Goal: Find specific page/section: Find specific page/section

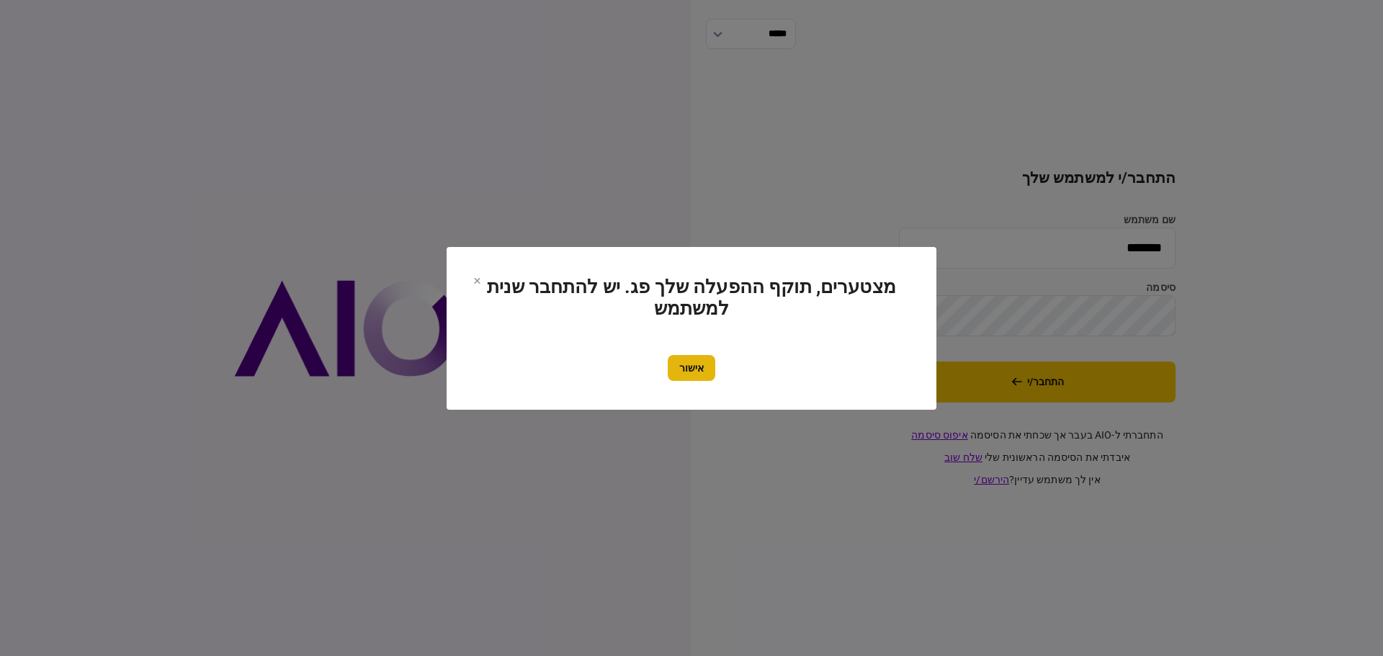
click at [702, 363] on button "אישור" at bounding box center [692, 368] width 48 height 26
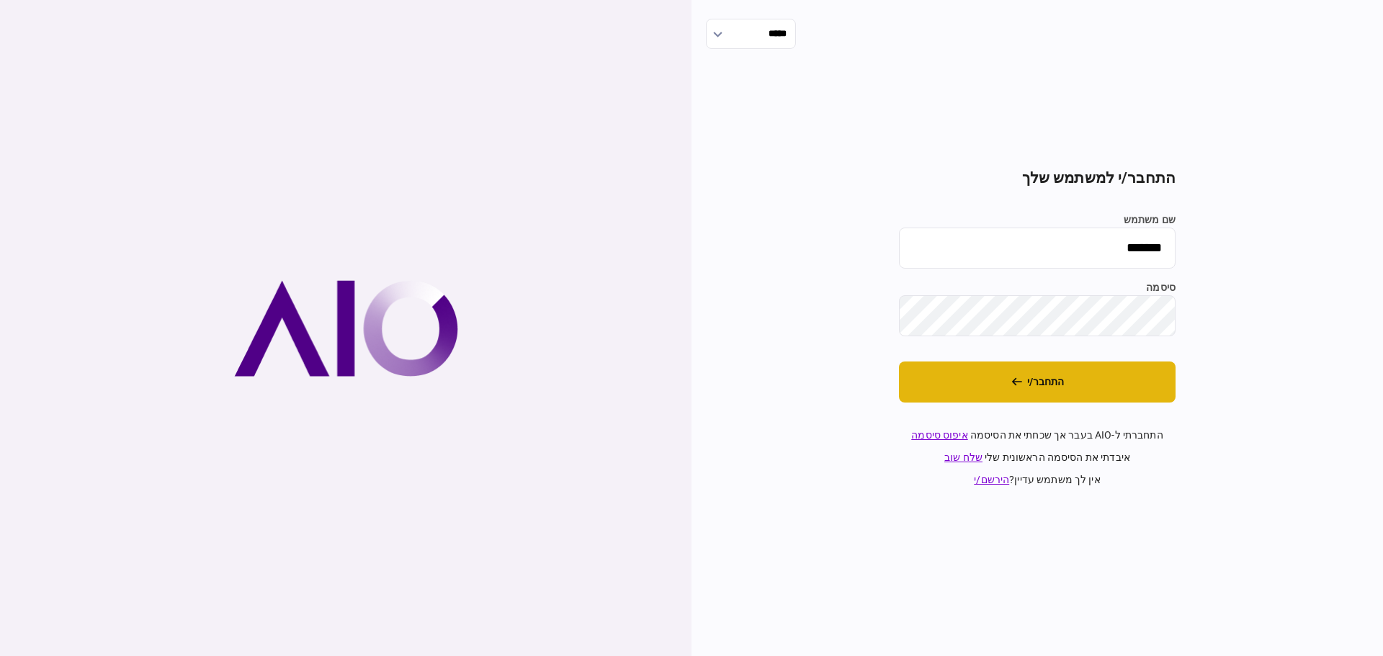
click at [1037, 374] on button "התחבר/י" at bounding box center [1037, 382] width 277 height 41
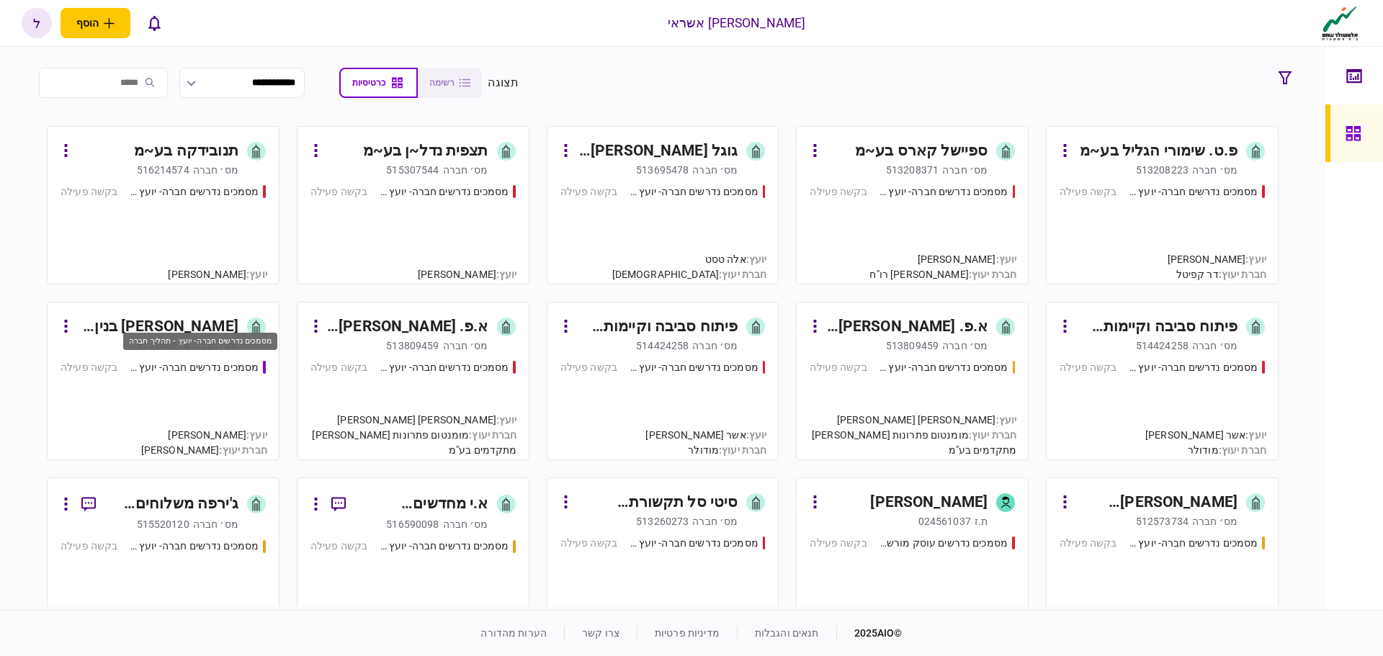
click at [179, 366] on div "מסמכים נדרשים חברה- יועץ - תהליך חברה" at bounding box center [194, 367] width 130 height 15
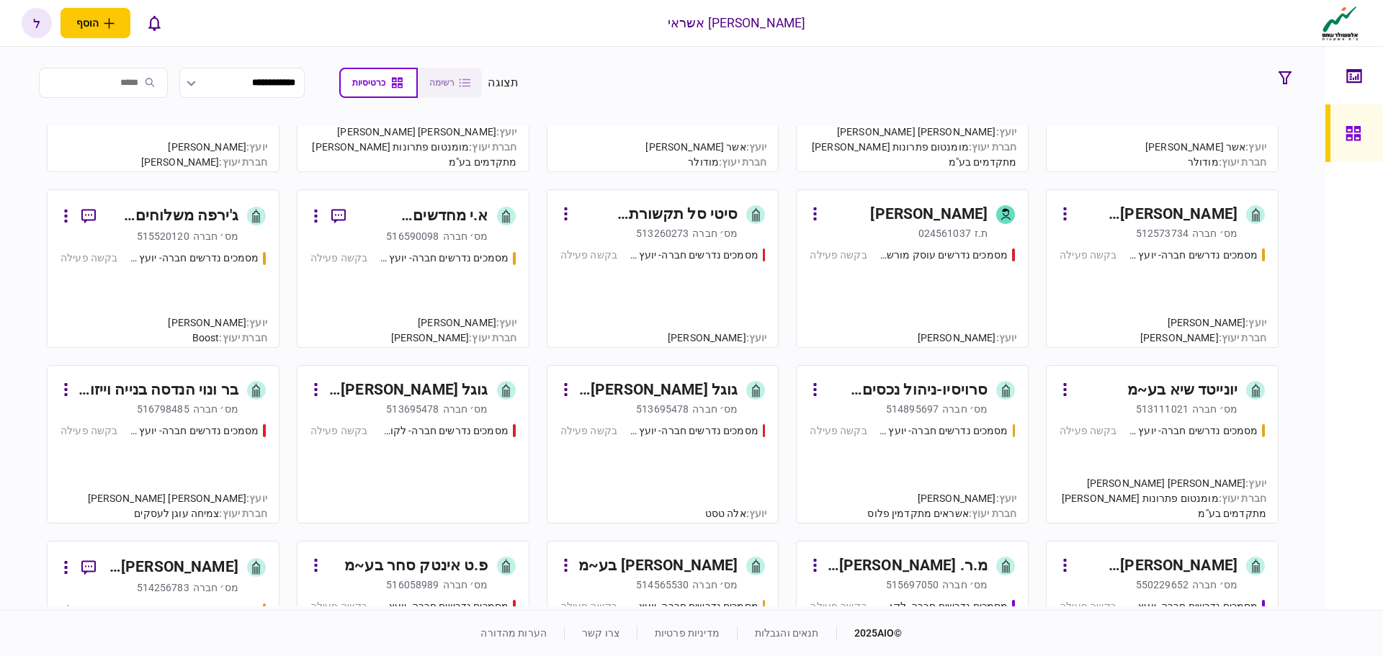
scroll to position [216, 0]
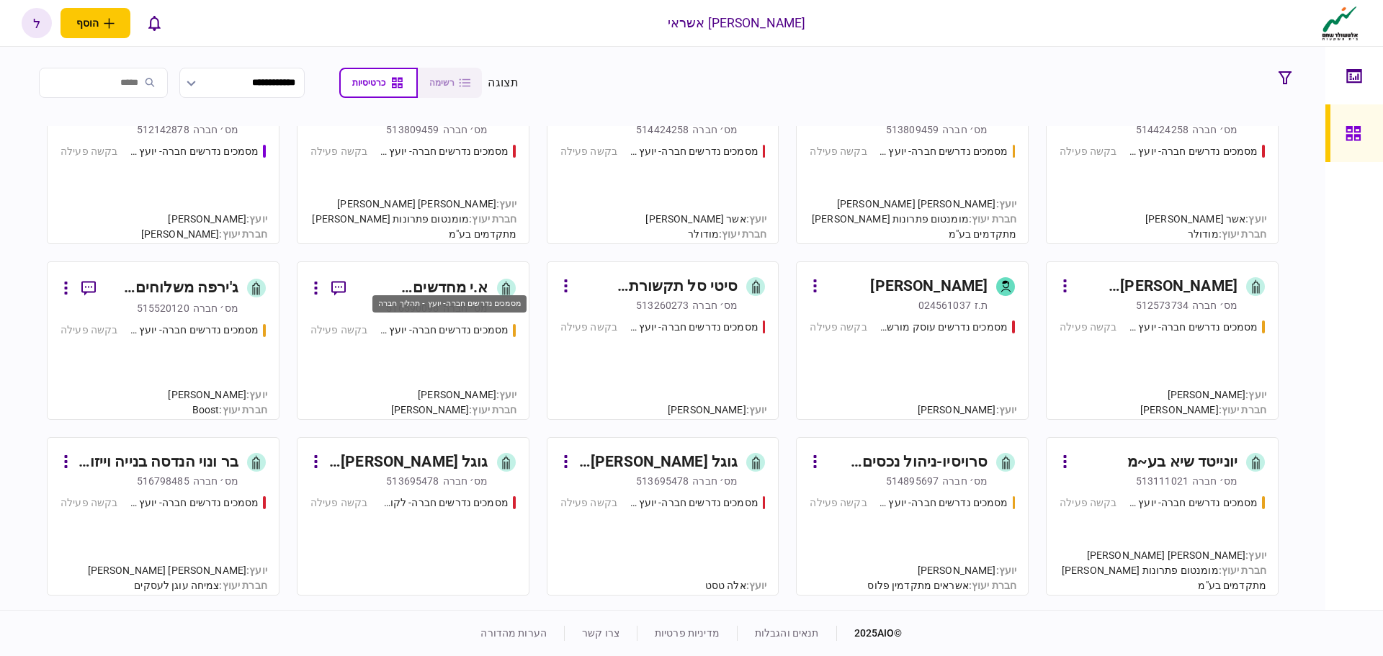
click at [475, 335] on div "מסמכים נדרשים חברה- יועץ - תהליך חברה" at bounding box center [444, 330] width 130 height 15
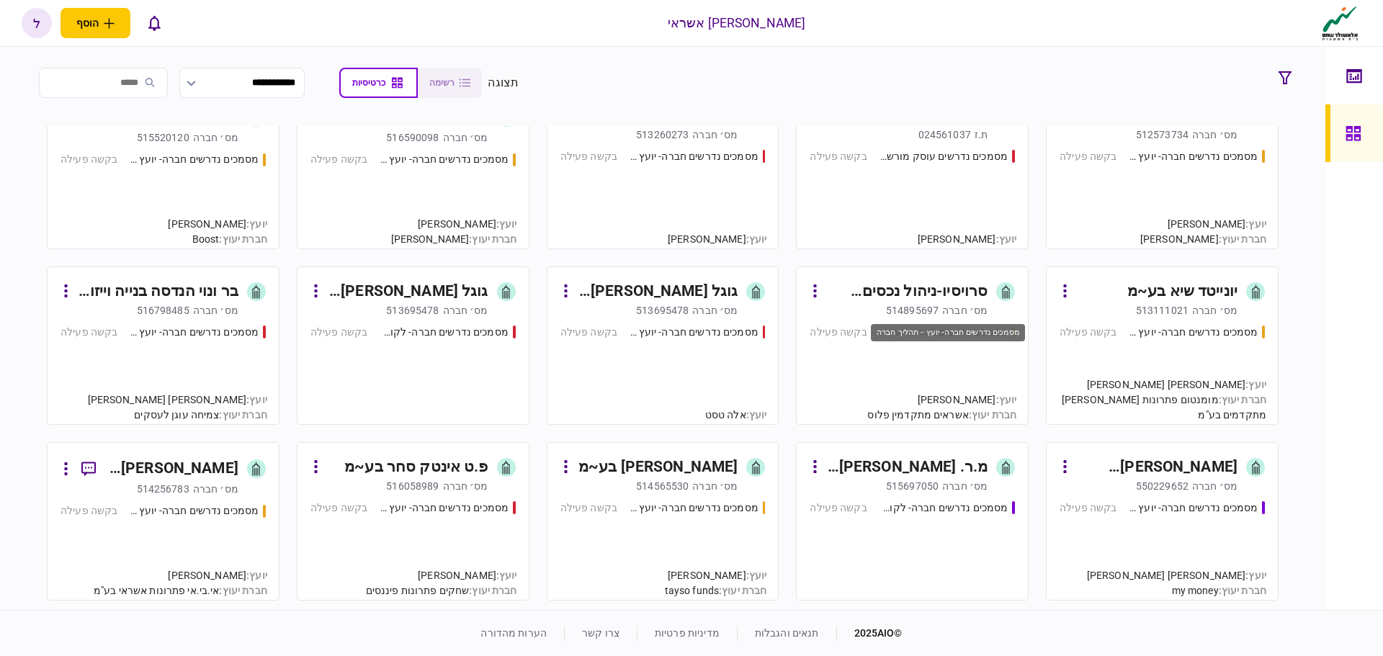
scroll to position [360, 0]
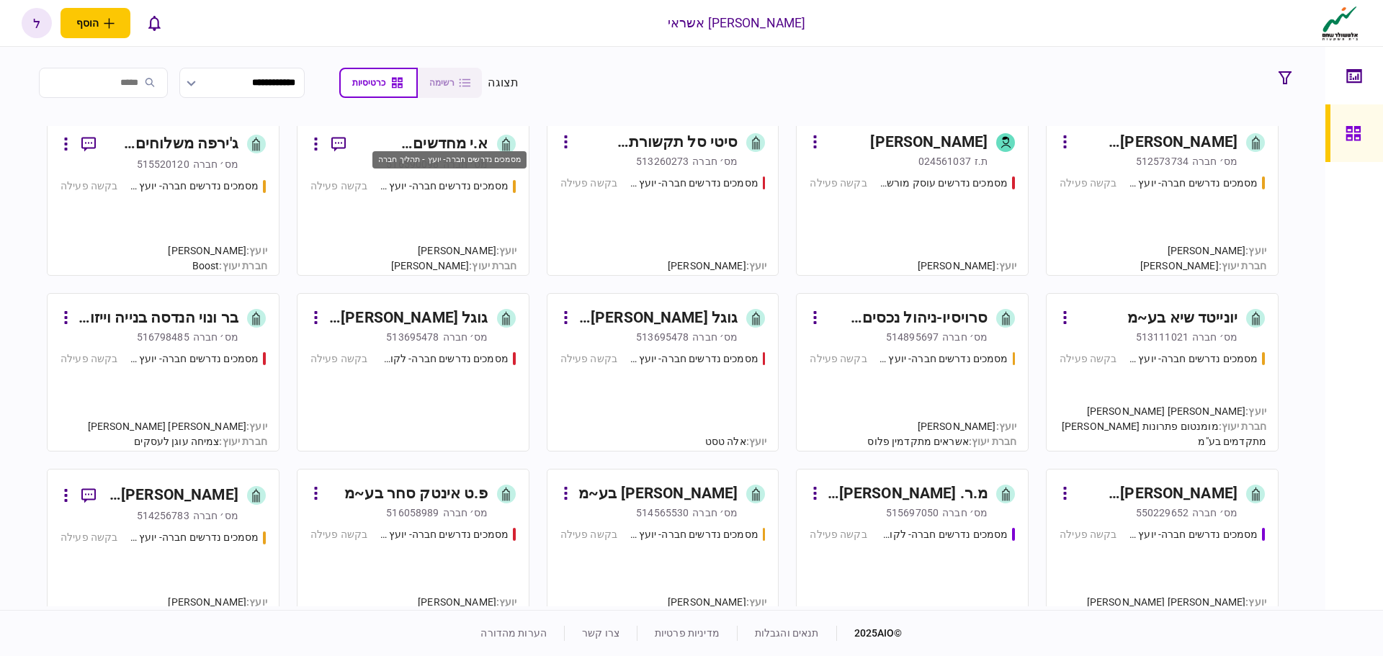
click at [435, 191] on div "מסמכים נדרשים חברה- יועץ - תהליך חברה" at bounding box center [444, 186] width 130 height 15
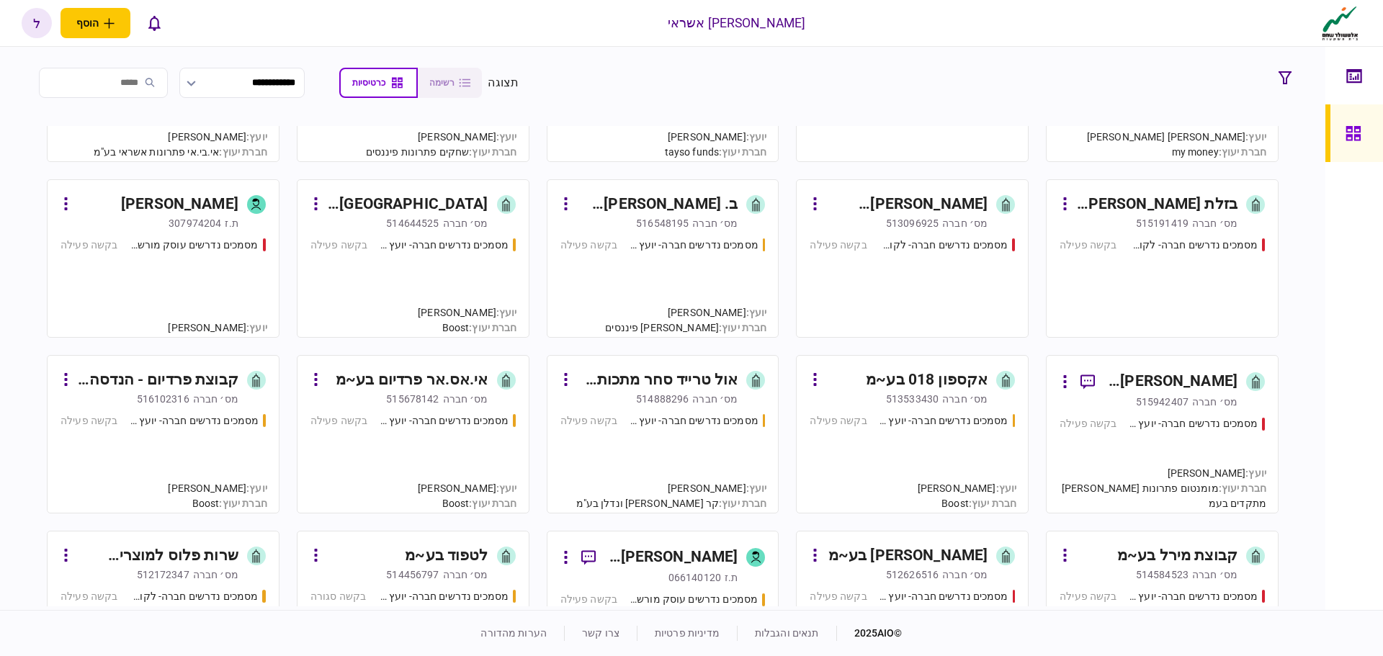
scroll to position [865, 0]
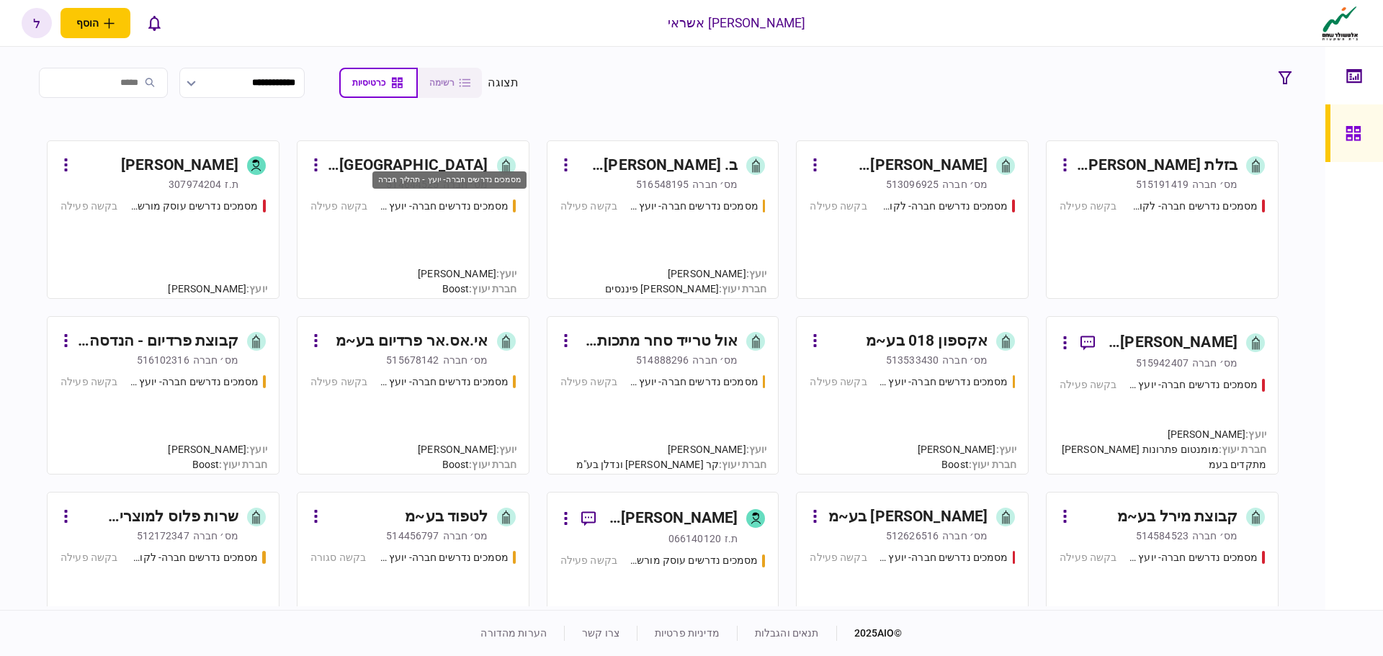
click at [452, 204] on div "מסמכים נדרשים חברה- יועץ - תהליך חברה" at bounding box center [444, 206] width 130 height 15
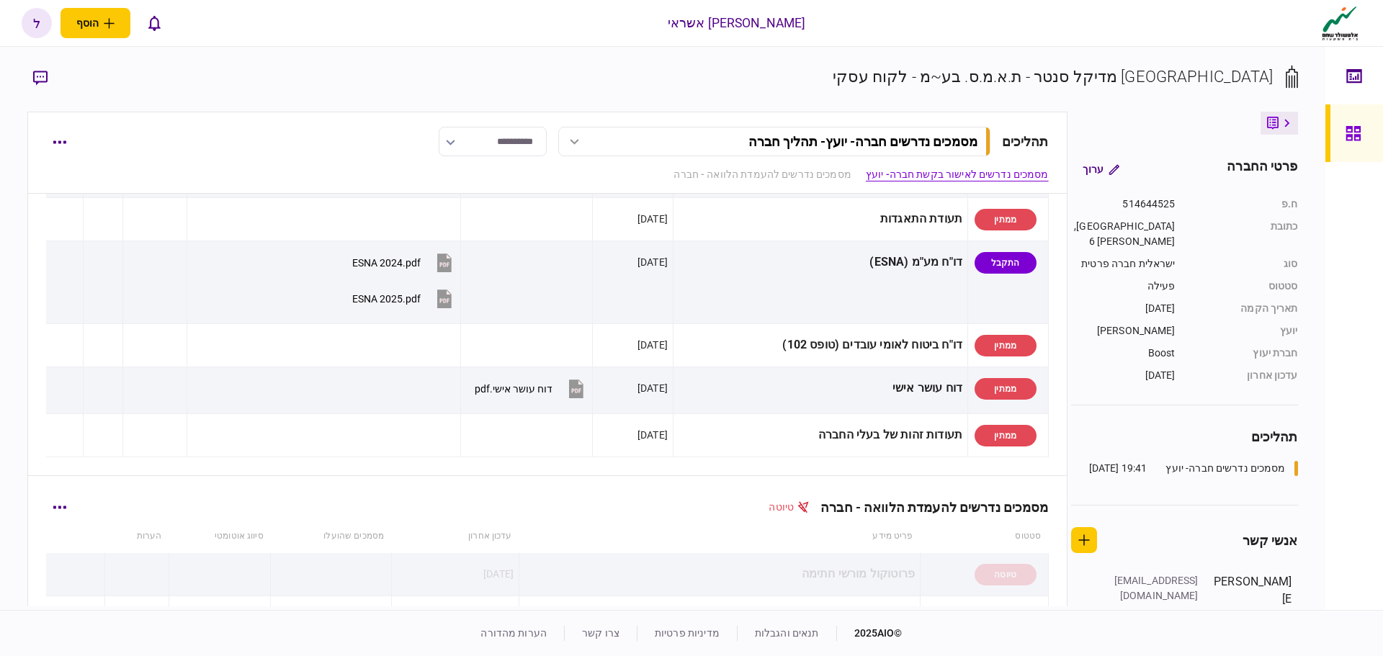
scroll to position [648, 0]
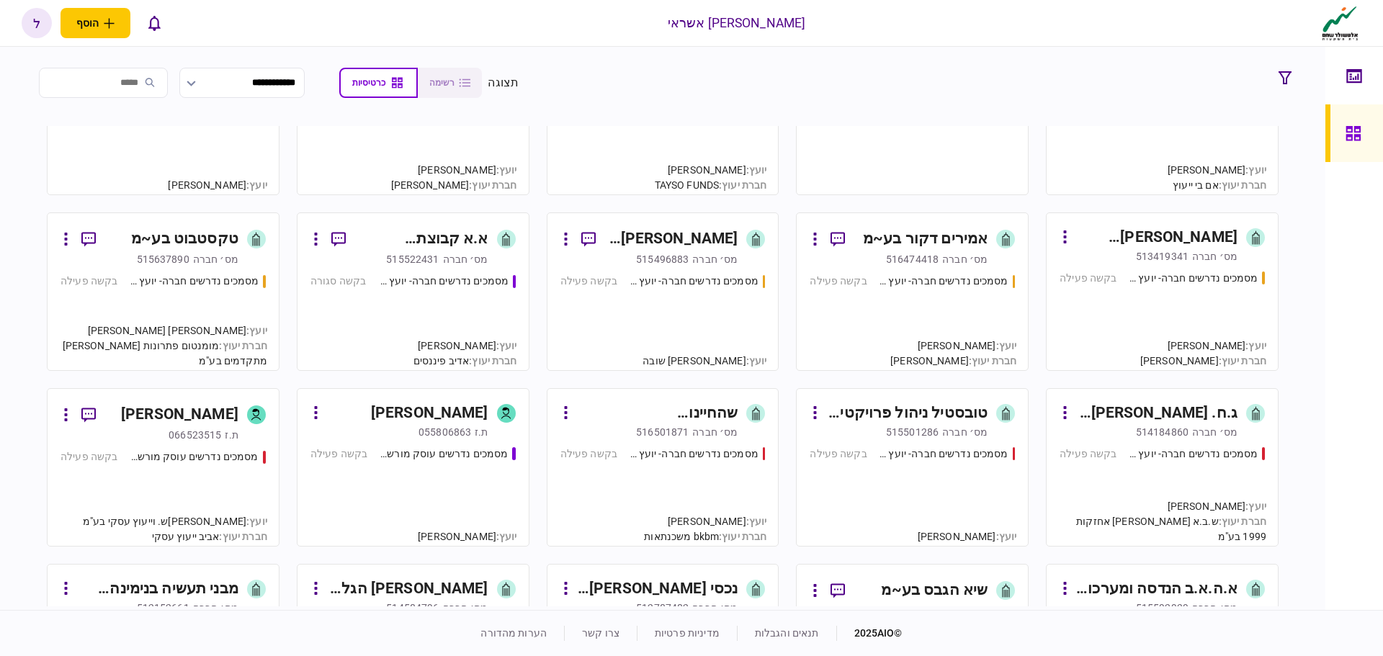
scroll to position [1585, 0]
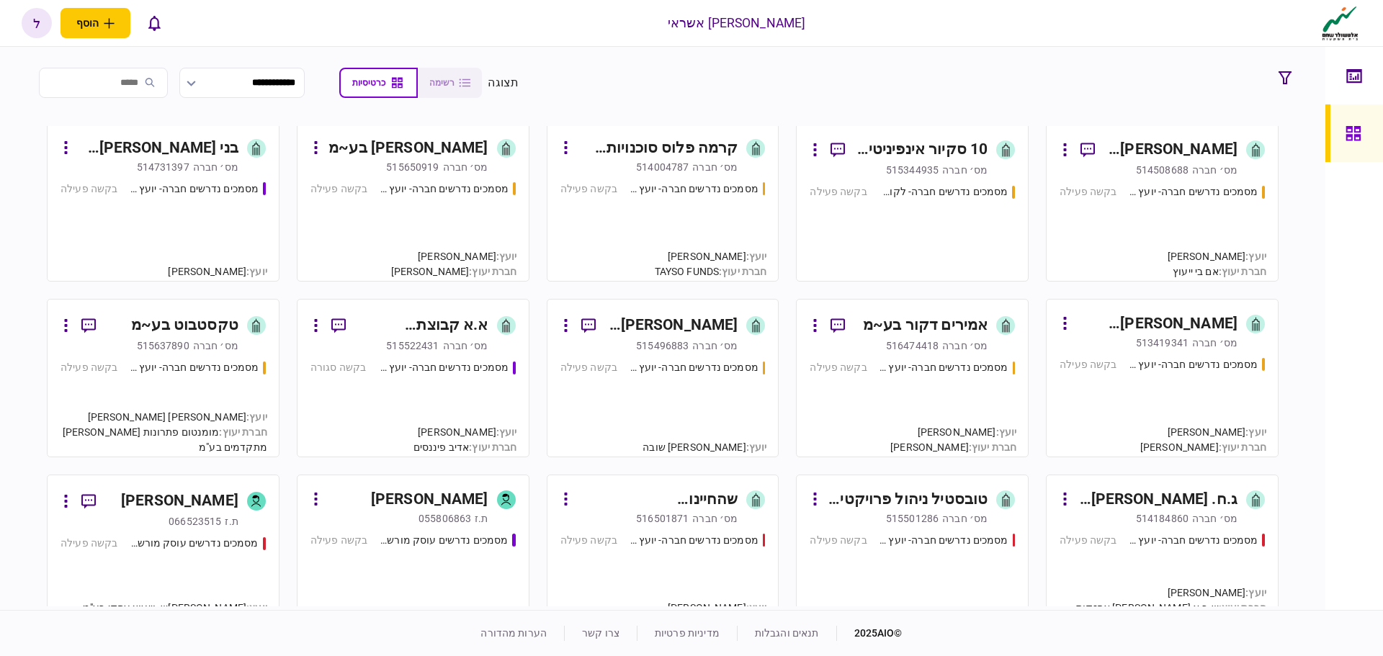
click at [1218, 347] on div "מס׳ חברה" at bounding box center [1214, 343] width 45 height 14
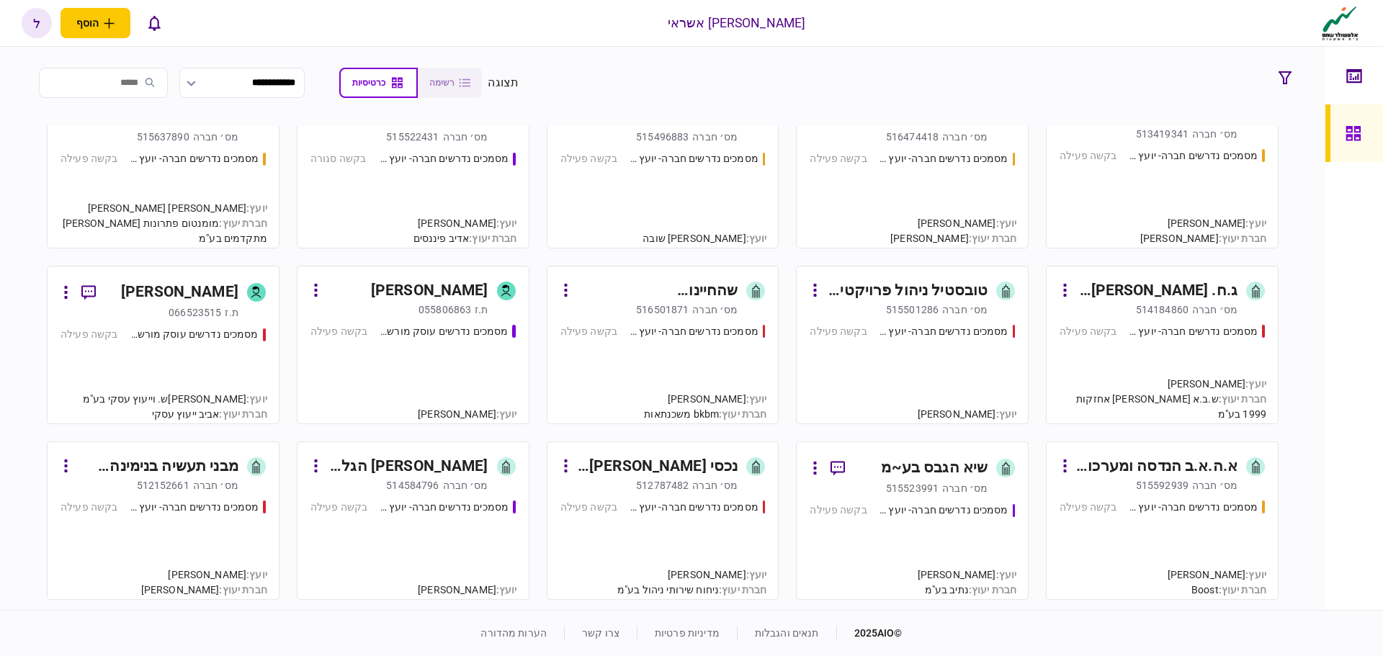
scroll to position [1801, 0]
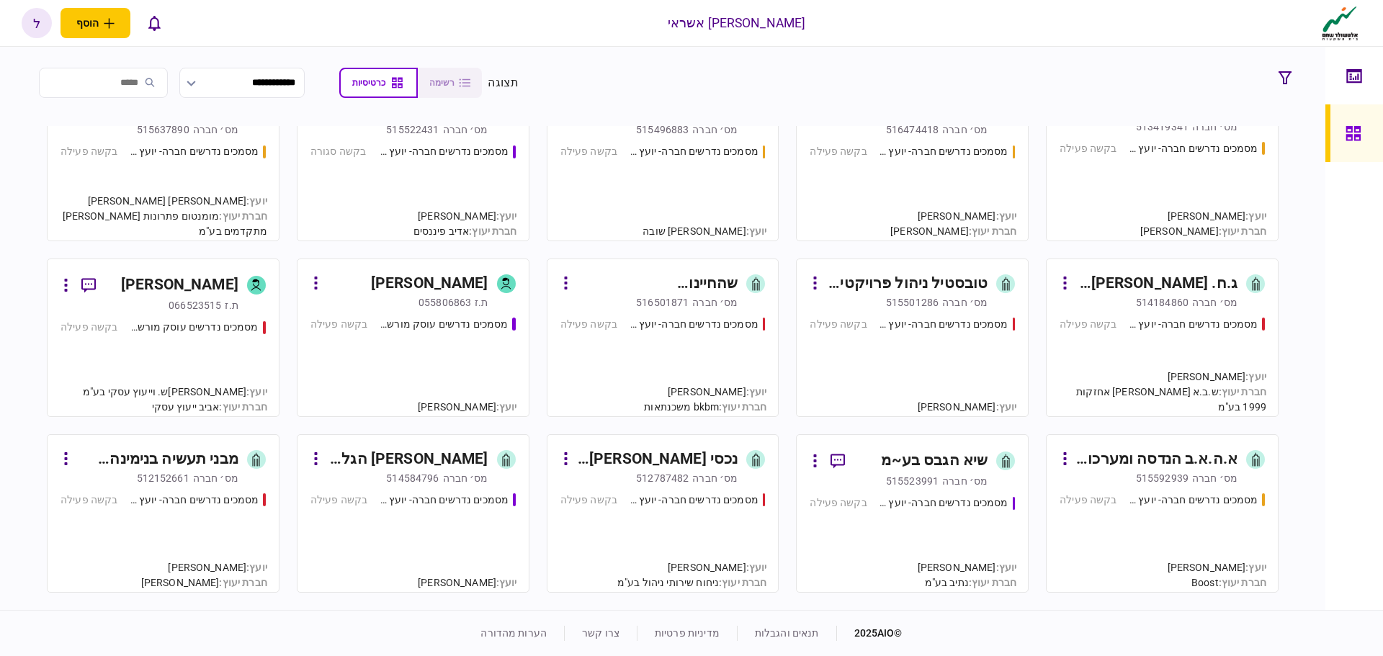
click at [1184, 311] on link "ג.ח. [PERSON_NAME] השקעות בע~מ [PERSON_NAME]׳ חברה 514184860 מסמכים נדרשים חברה…" at bounding box center [1162, 338] width 233 height 158
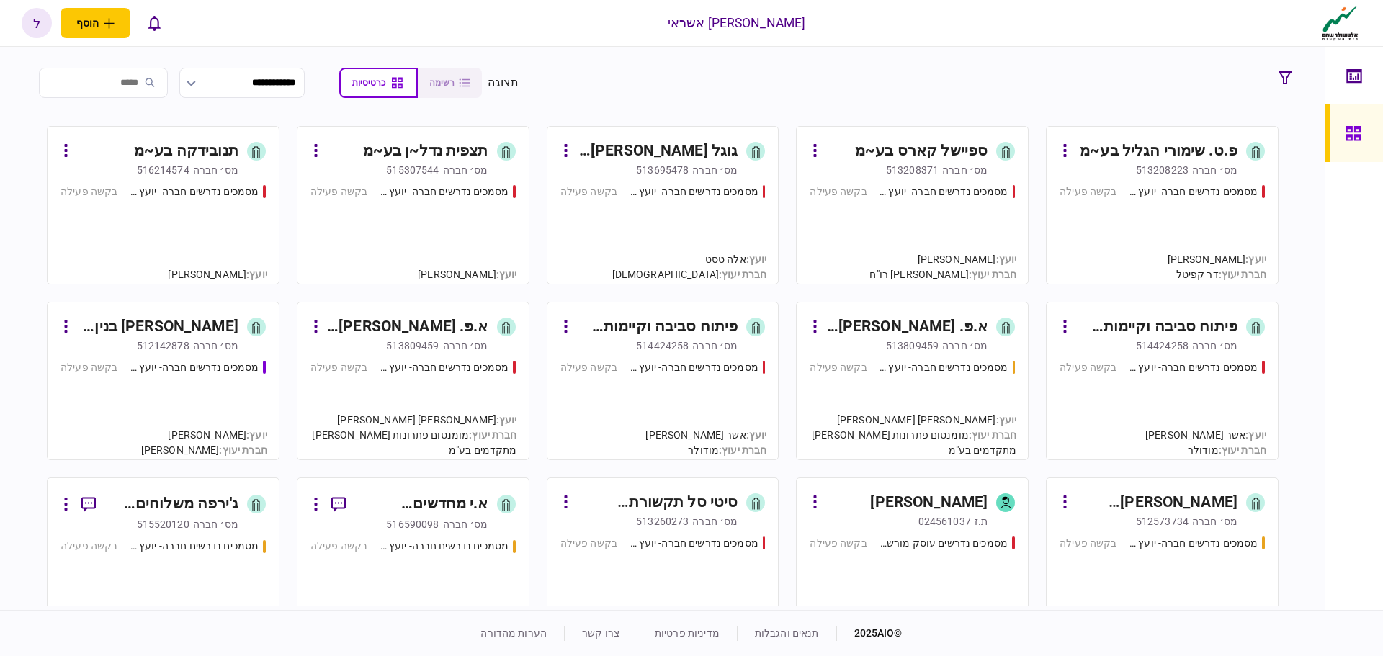
click at [444, 509] on div "א.י מחדשים פרויקטים לפינוי בינוי בע~מ" at bounding box center [422, 504] width 131 height 23
click at [1180, 184] on div "מסמכים נדרשים חברה- יועץ - תהליך חברה" at bounding box center [1197, 171] width 157 height 30
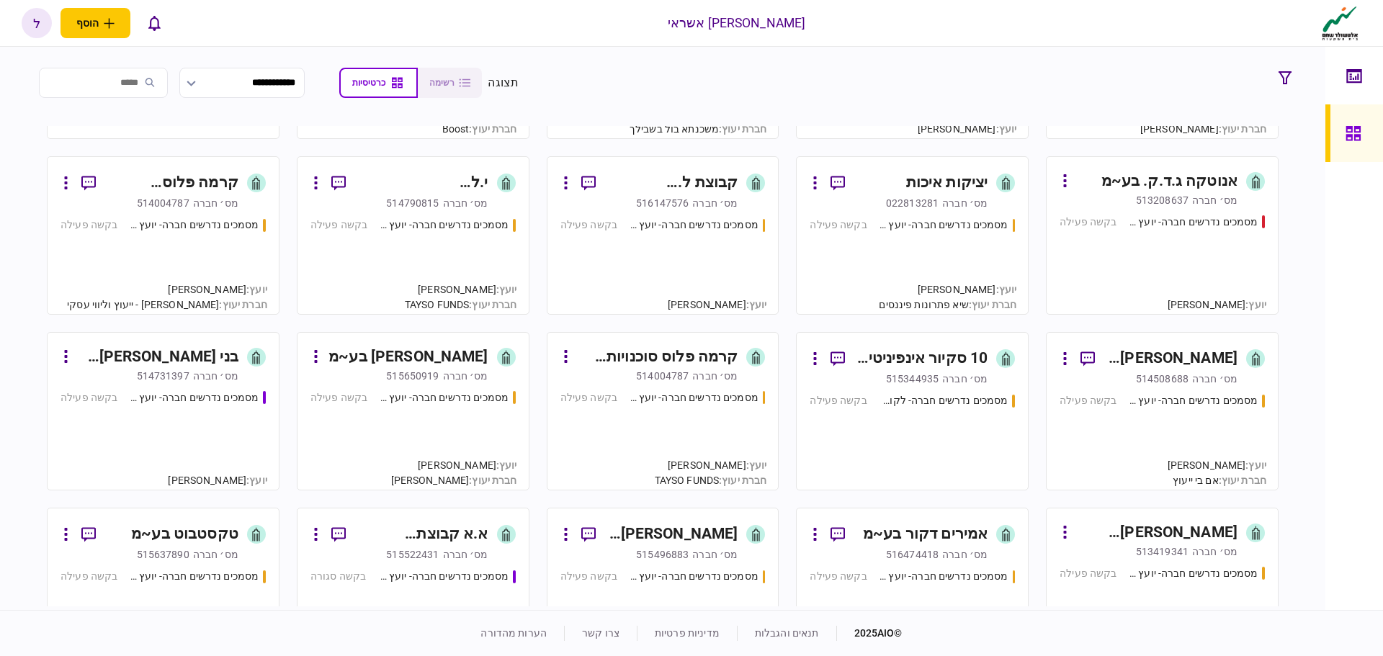
scroll to position [1513, 0]
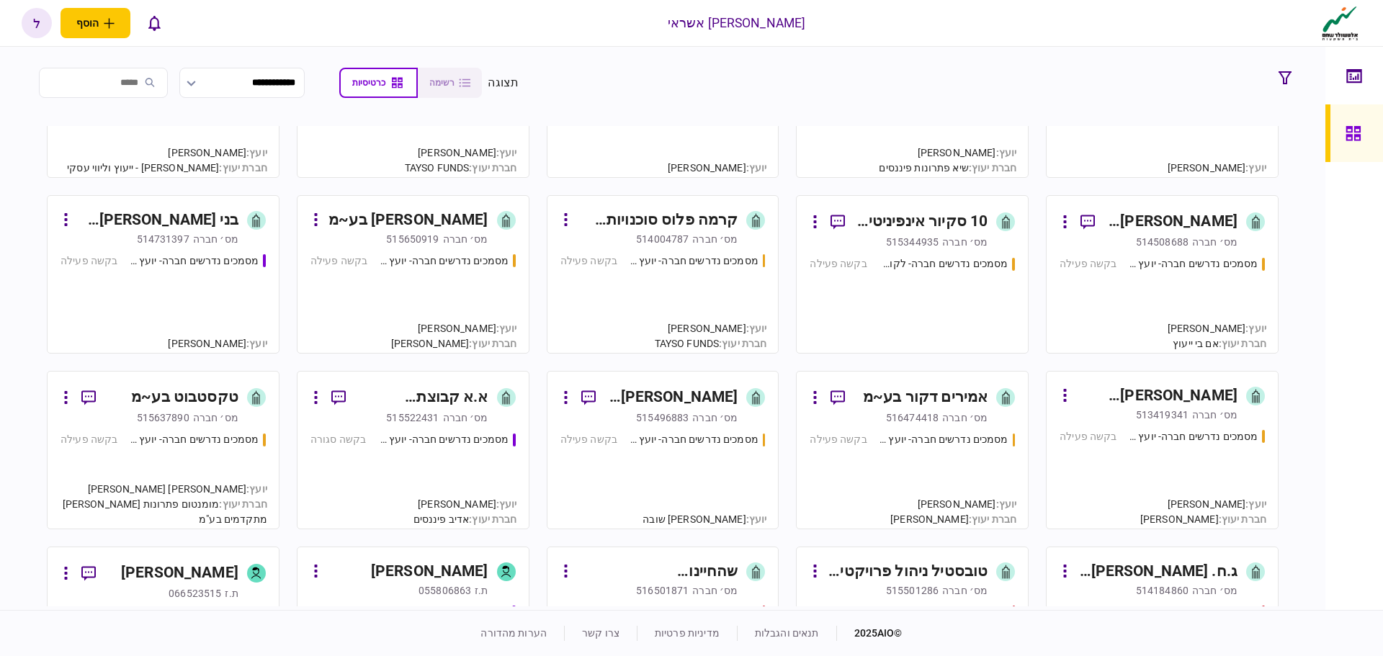
click at [1125, 568] on div "ג.ח. [PERSON_NAME] השקעות בע~מ" at bounding box center [1156, 571] width 161 height 23
